Goal: Task Accomplishment & Management: Complete application form

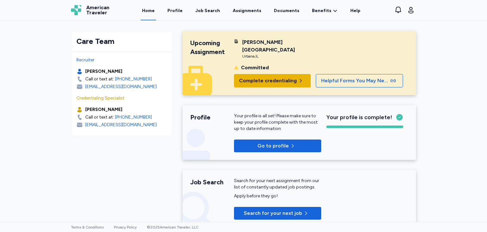
click at [270, 77] on span "Complete credentialing" at bounding box center [268, 81] width 58 height 8
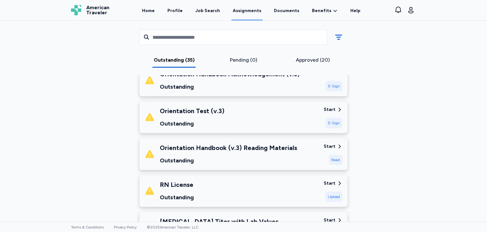
scroll to position [147, 0]
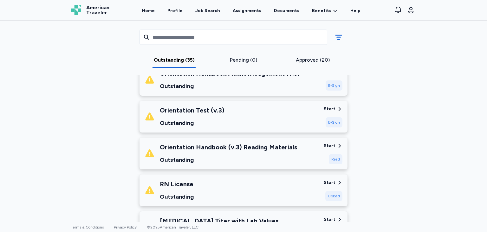
click at [335, 112] on div "Start E-Sign" at bounding box center [333, 117] width 19 height 22
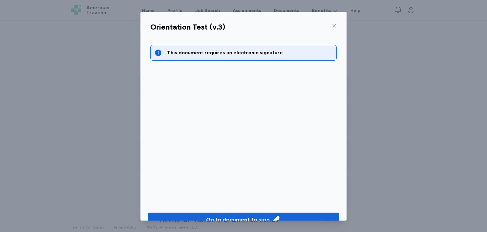
scroll to position [14, 0]
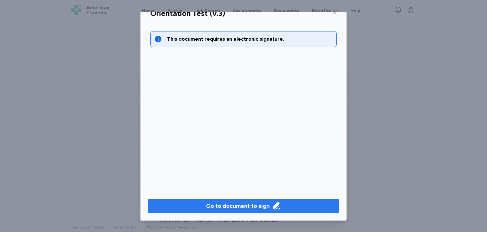
click at [267, 208] on div "Go to document to sign" at bounding box center [243, 205] width 75 height 9
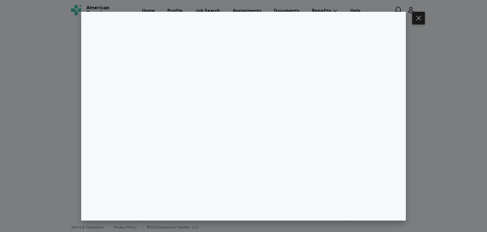
scroll to position [385, 0]
click at [421, 16] on button at bounding box center [419, 18] width 13 height 13
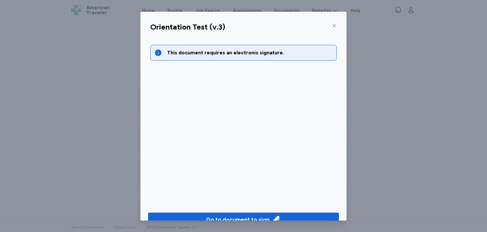
click at [333, 25] on icon at bounding box center [334, 25] width 3 height 3
